Goal: Entertainment & Leisure: Consume media (video, audio)

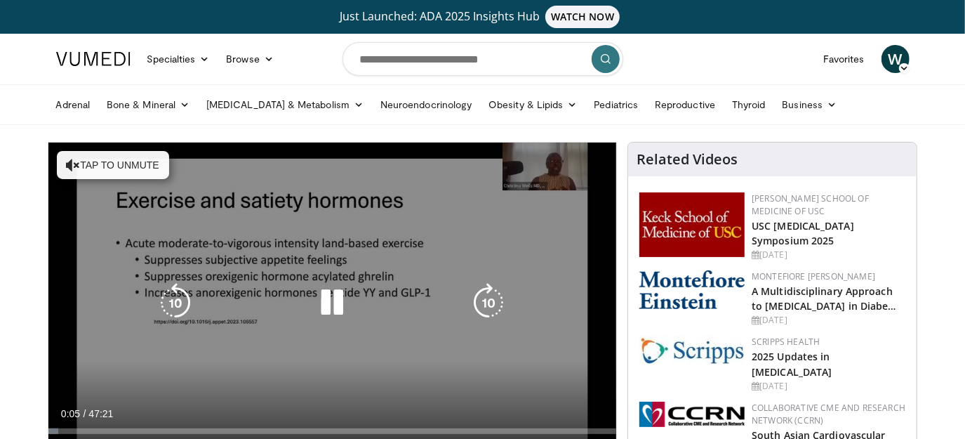
click at [323, 302] on icon "Video Player" at bounding box center [331, 302] width 39 height 39
click at [324, 302] on icon "Video Player" at bounding box center [331, 302] width 39 height 39
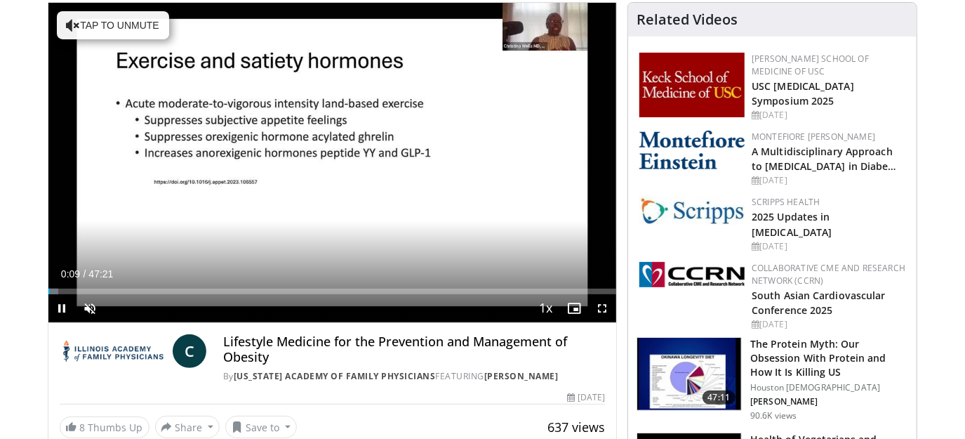
scroll to position [140, 0]
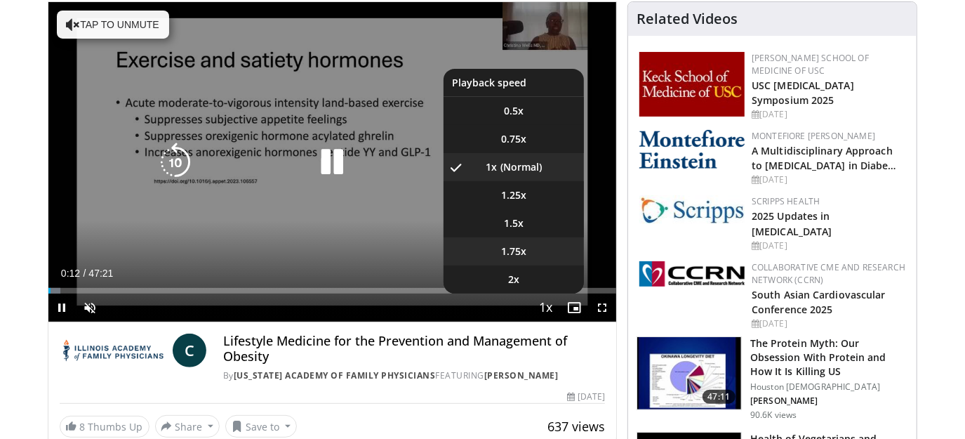
click at [516, 250] on span "1.75x" at bounding box center [513, 251] width 25 height 14
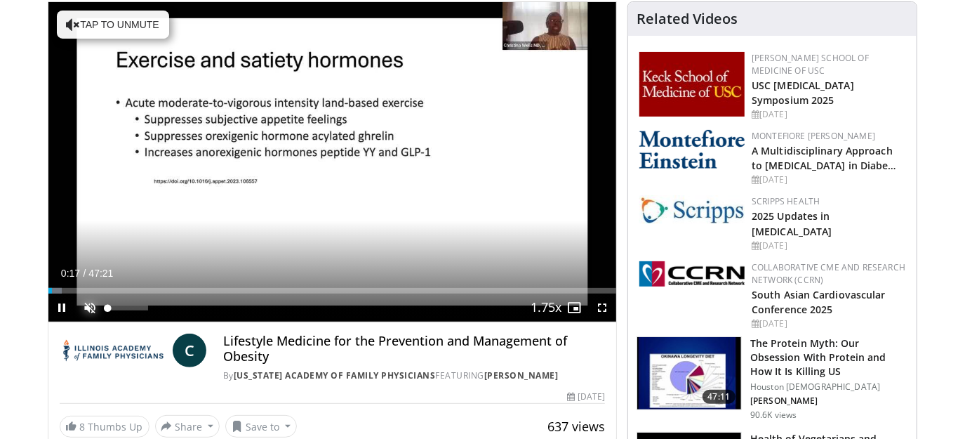
click at [84, 302] on span "Video Player" at bounding box center [90, 307] width 28 height 28
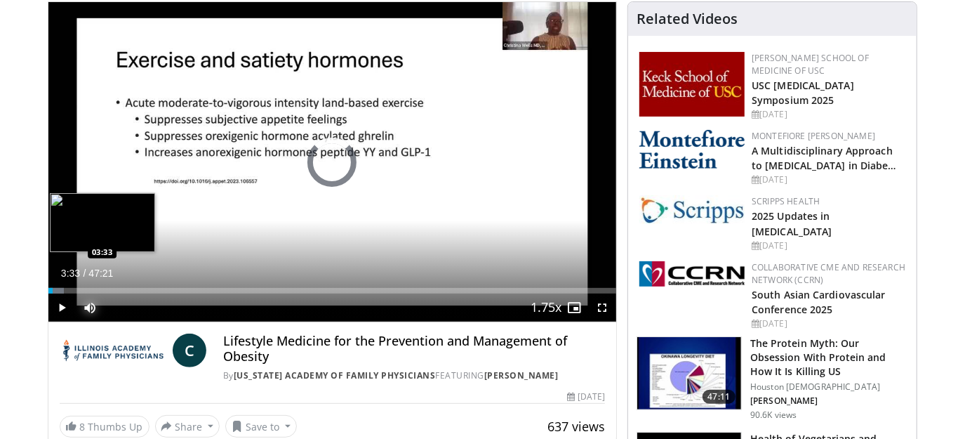
click at [91, 288] on div "Loaded : 2.81% 03:33 03:33" at bounding box center [332, 291] width 568 height 6
click at [118, 288] on div "Loaded : 9.84% 05:53 05:43" at bounding box center [332, 291] width 568 height 6
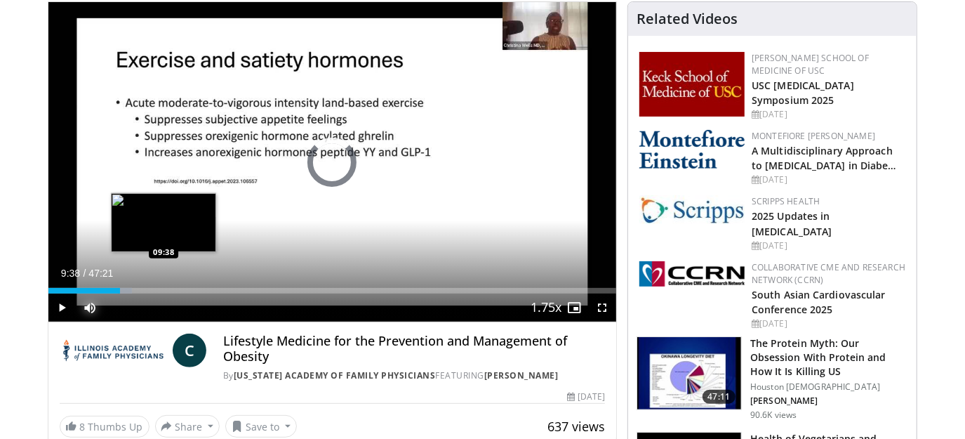
click at [163, 288] on div "Loaded : 14.76% 09:38 09:38" at bounding box center [332, 291] width 568 height 6
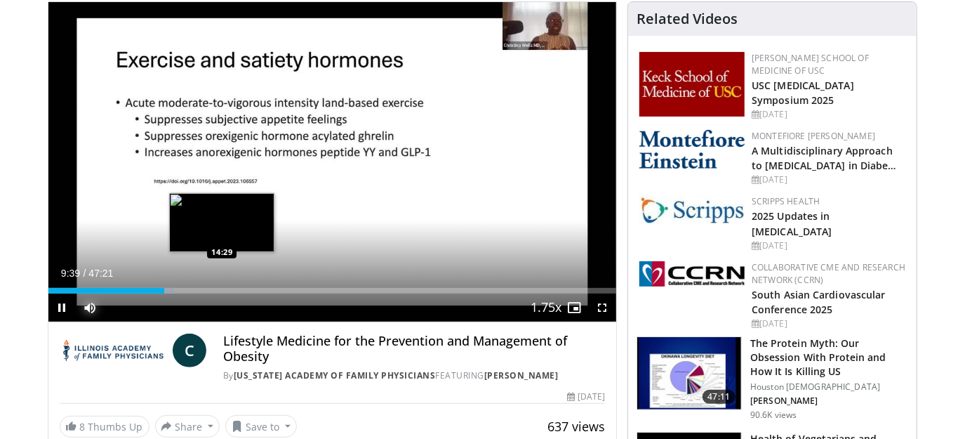
click at [223, 284] on div "Loaded : 22.13% 09:39 14:29" at bounding box center [332, 286] width 568 height 13
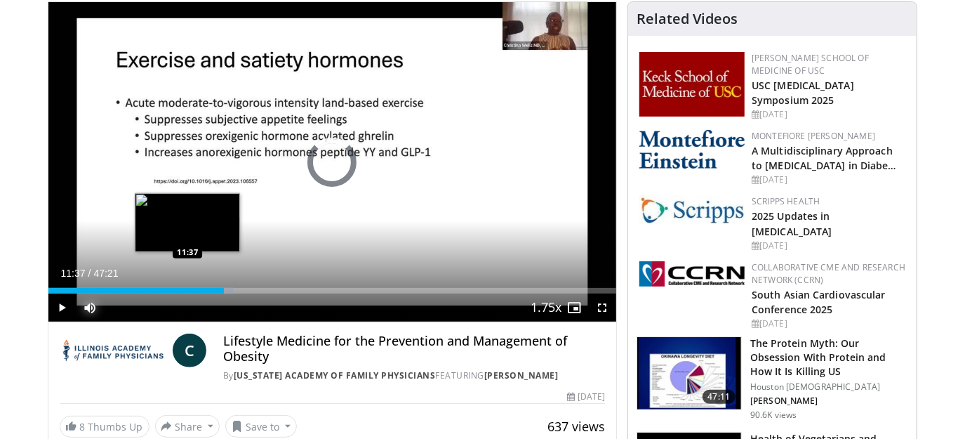
click at [187, 288] on div "14:39" at bounding box center [136, 291] width 176 height 6
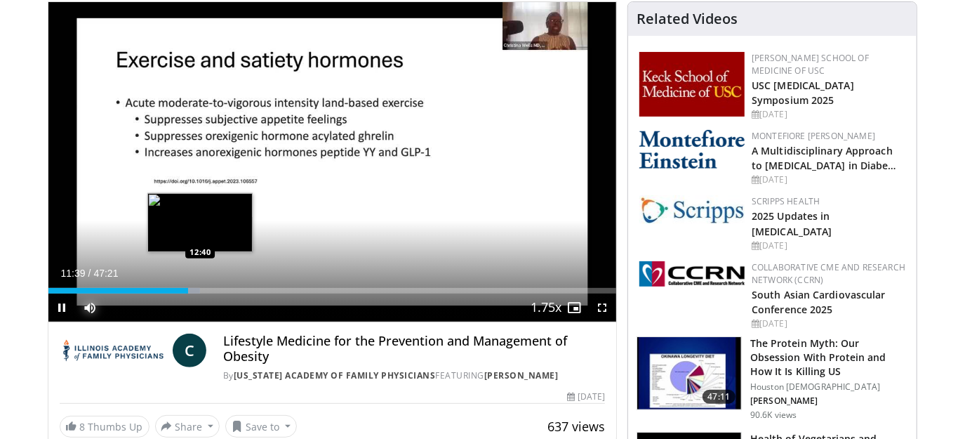
click at [199, 285] on div "Loaded : 26.74% 11:39 12:40" at bounding box center [332, 286] width 568 height 13
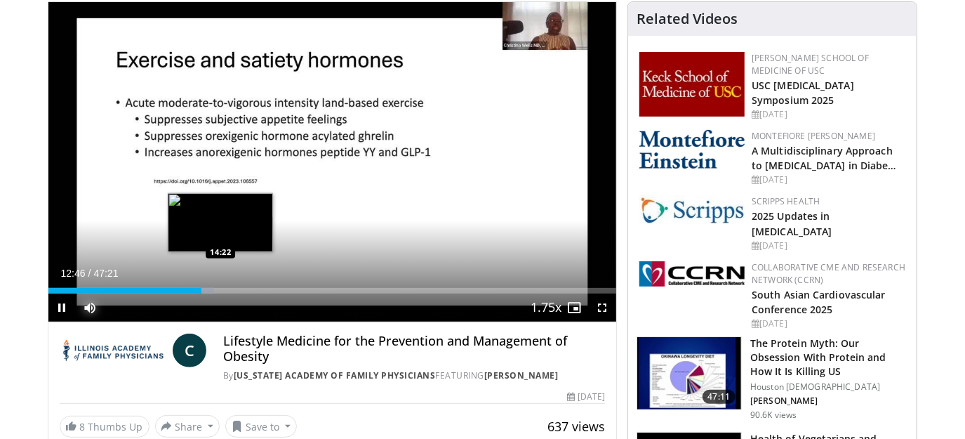
click at [220, 290] on div "Loaded : 29.16% 12:46 14:22" at bounding box center [332, 291] width 568 height 6
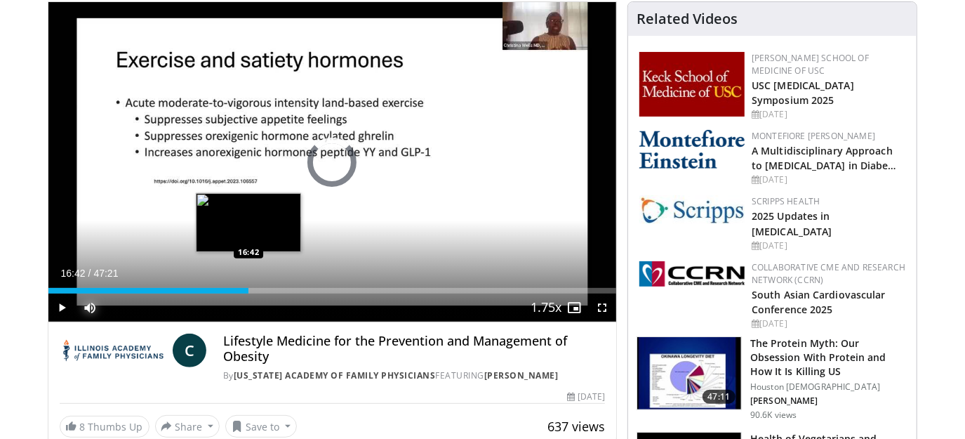
click at [248, 290] on div "Loaded : 0.00% 14:36 16:42" at bounding box center [332, 291] width 568 height 6
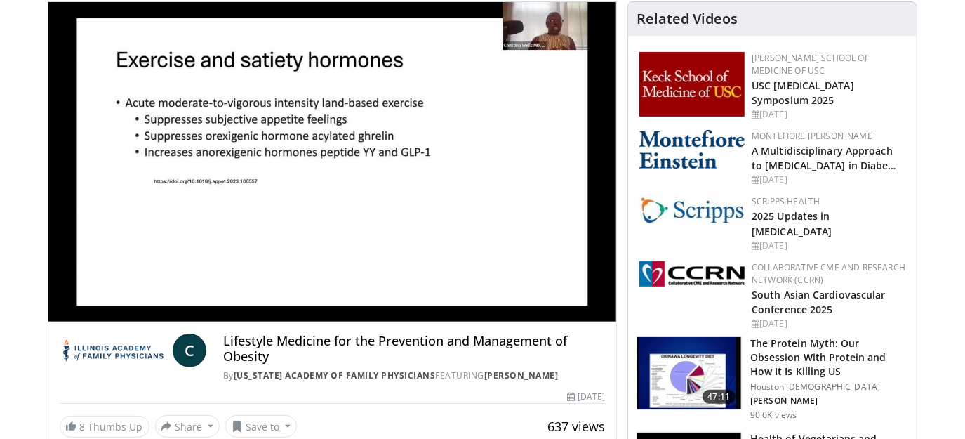
click at [273, 290] on video-js "**********" at bounding box center [332, 162] width 568 height 320
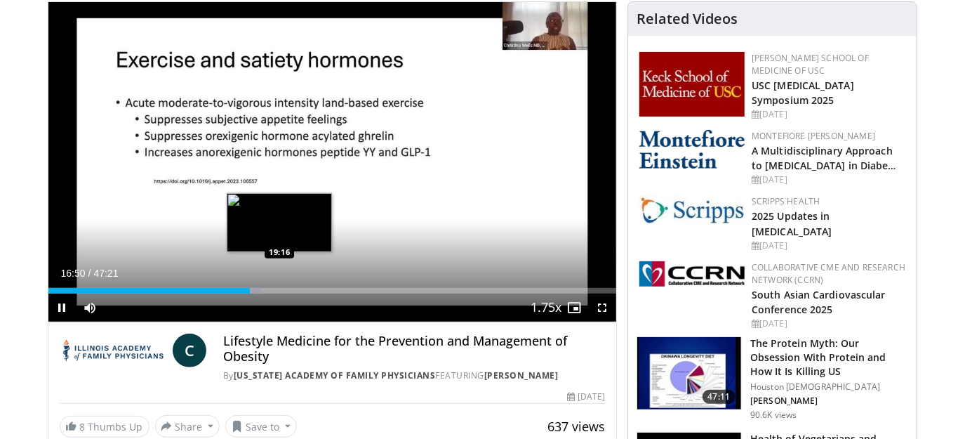
click at [279, 290] on div "Loaded : 37.65% 16:50 19:16" at bounding box center [332, 291] width 568 height 6
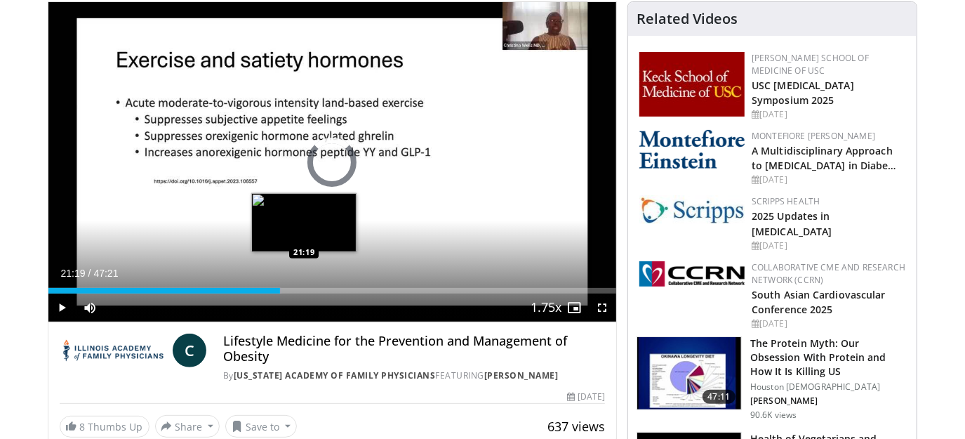
click at [304, 288] on div "Loaded : 41.11% 19:21 21:19" at bounding box center [332, 291] width 568 height 6
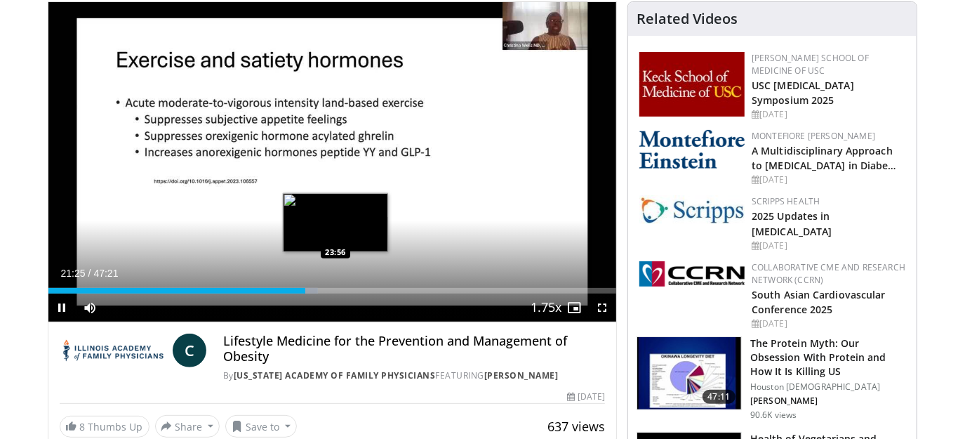
click at [336, 289] on video-js "**********" at bounding box center [332, 162] width 568 height 320
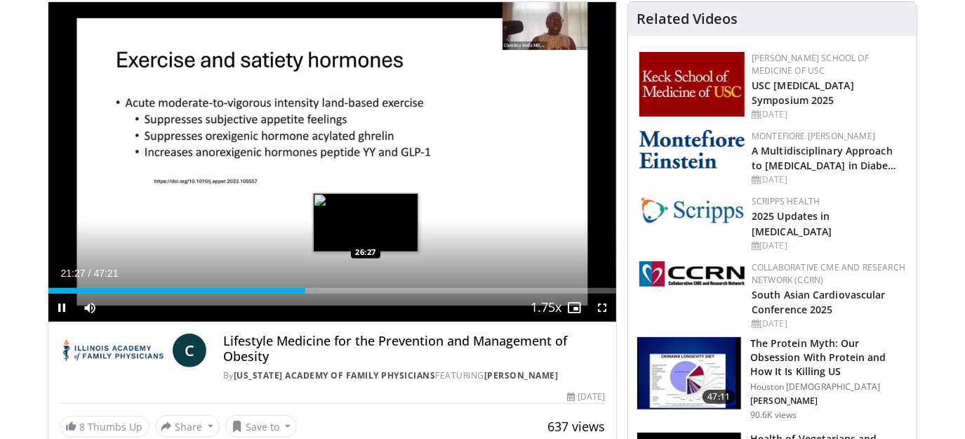
click at [366, 290] on div "Loaded : 47.43% 21:27 26:27" at bounding box center [332, 291] width 568 height 6
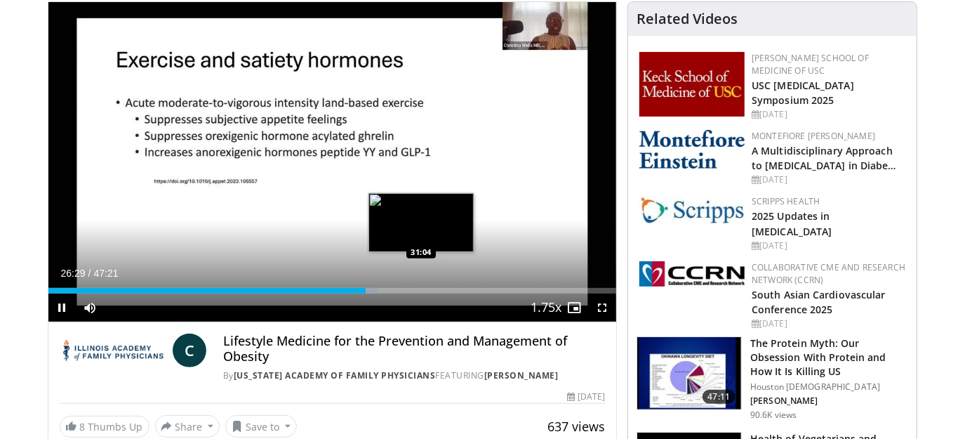
click at [422, 288] on div "Loaded : 58.06% 26:29 31:04" at bounding box center [332, 291] width 568 height 6
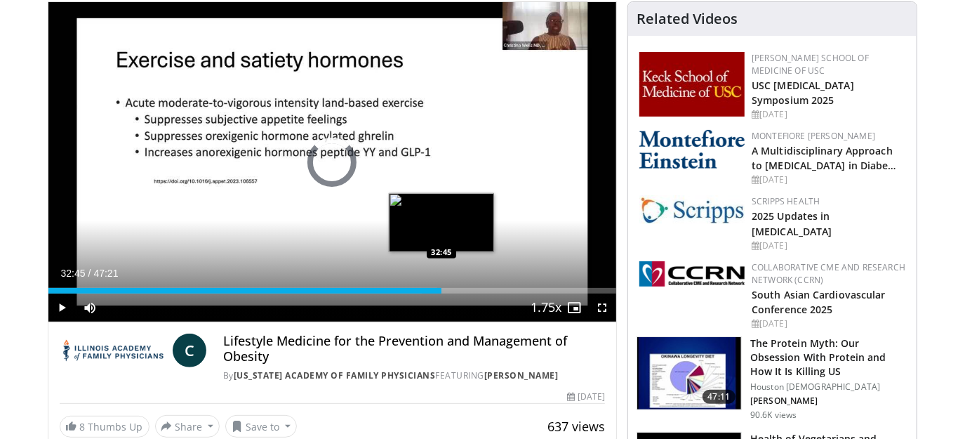
click at [441, 291] on div "Loaded : 68.51% 31:21 32:45" at bounding box center [332, 291] width 568 height 6
click at [456, 288] on div "Loaded : 71.43% 32:48 33:55" at bounding box center [332, 291] width 568 height 6
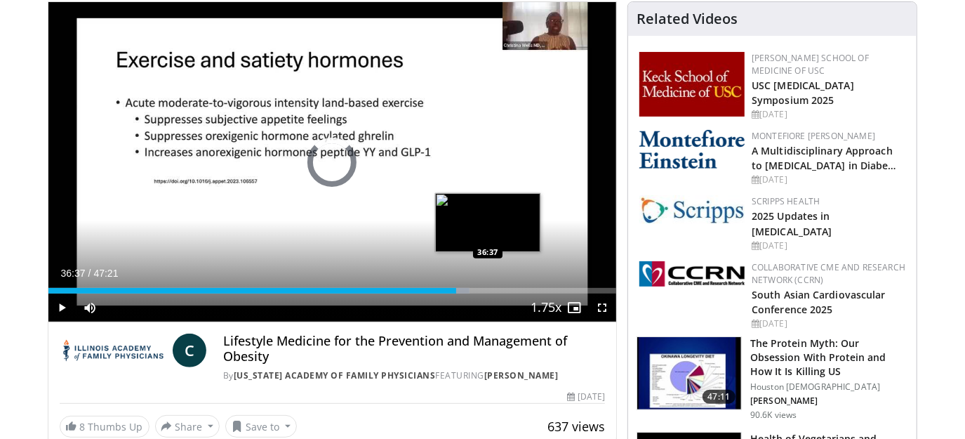
click at [488, 289] on div "Loaded : 74.13% 36:37 36:37" at bounding box center [332, 291] width 568 height 6
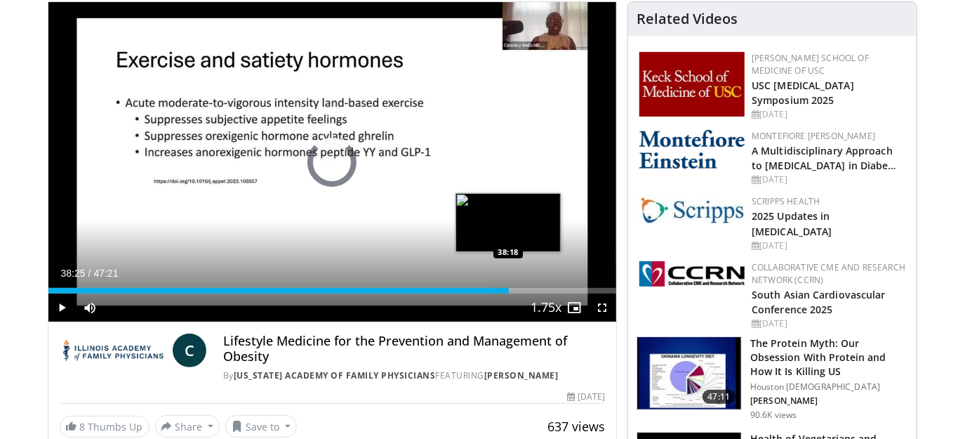
click at [509, 288] on div "Loaded : 78.82% 38:25 38:18" at bounding box center [332, 291] width 568 height 6
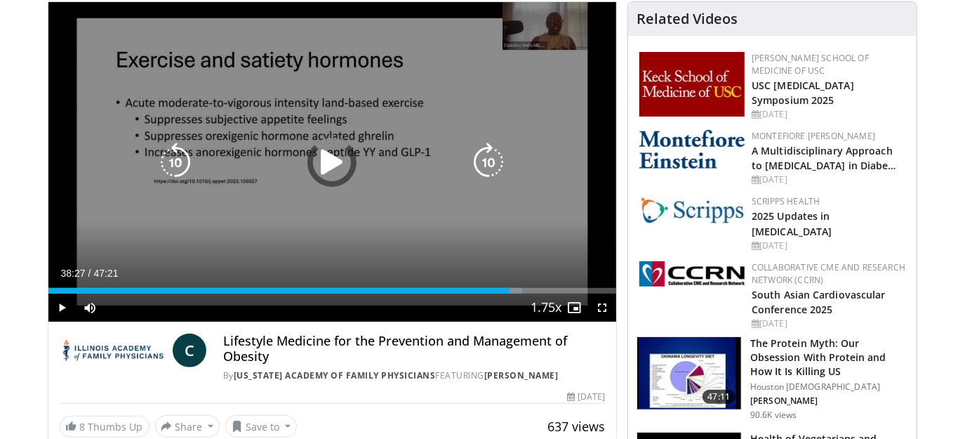
click at [543, 286] on div "Loaded : 83.40% 38:27 40:56" at bounding box center [332, 286] width 568 height 13
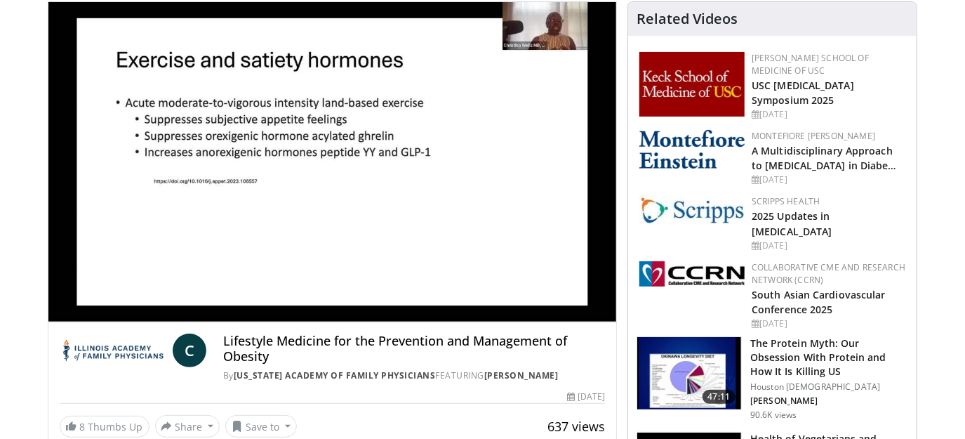
click at [555, 287] on div "10 seconds Tap to unmute" at bounding box center [332, 161] width 568 height 319
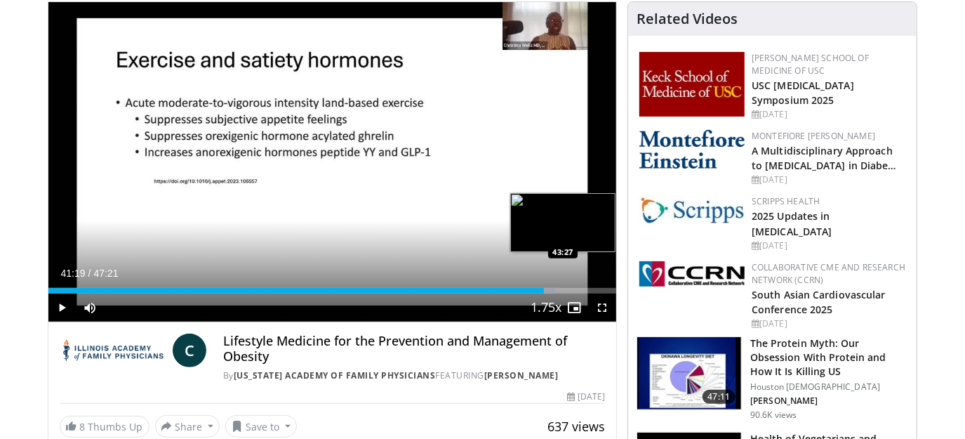
click at [569, 286] on div "Loaded : 89.38% 41:19 43:27" at bounding box center [332, 286] width 568 height 13
click at [582, 288] on div "Loaded : 93.95% 43:27 44:30" at bounding box center [332, 291] width 568 height 6
click at [567, 289] on div "44:30" at bounding box center [315, 291] width 534 height 6
click at [548, 288] on div "43:13" at bounding box center [307, 291] width 519 height 6
click at [562, 286] on div "Loaded : 90.08% 41:38 42:48" at bounding box center [332, 286] width 568 height 13
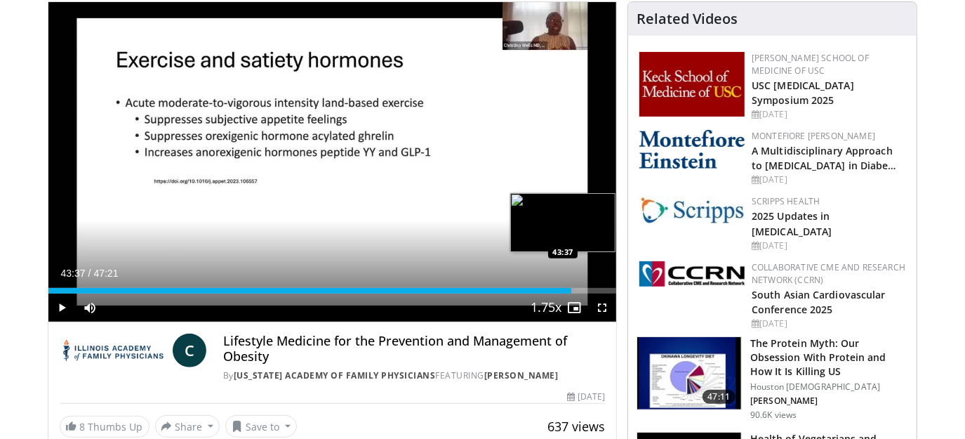
click at [571, 288] on div "Loaded : 92.54% 43:37 43:37" at bounding box center [332, 291] width 568 height 6
click at [580, 286] on div "Loaded : 94.30% 44:19 44:19" at bounding box center [332, 286] width 568 height 13
click at [587, 288] on div "Progress Bar" at bounding box center [583, 291] width 18 height 6
click at [594, 288] on div "Progress Bar" at bounding box center [591, 291] width 18 height 6
drag, startPoint x: 594, startPoint y: 288, endPoint x: 613, endPoint y: 286, distance: 19.7
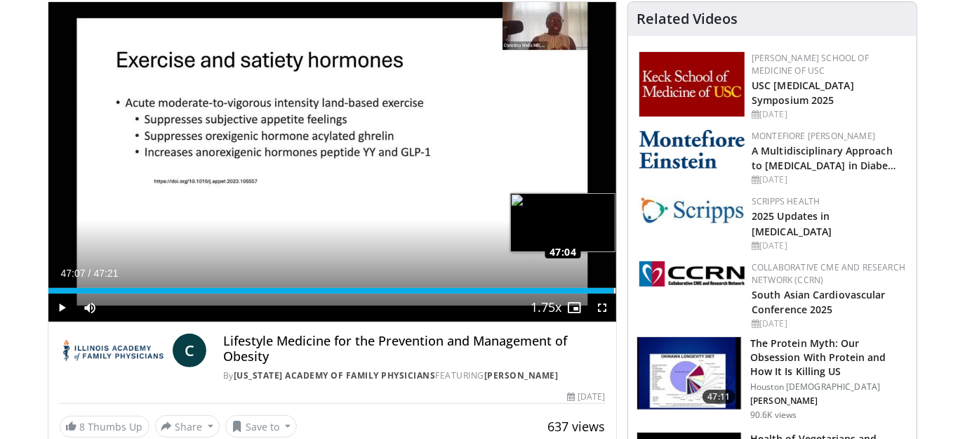
click at [613, 286] on div "Loaded : 99.93% 47:07 47:04" at bounding box center [332, 286] width 568 height 13
